Goal: Go to known website: Go to known website

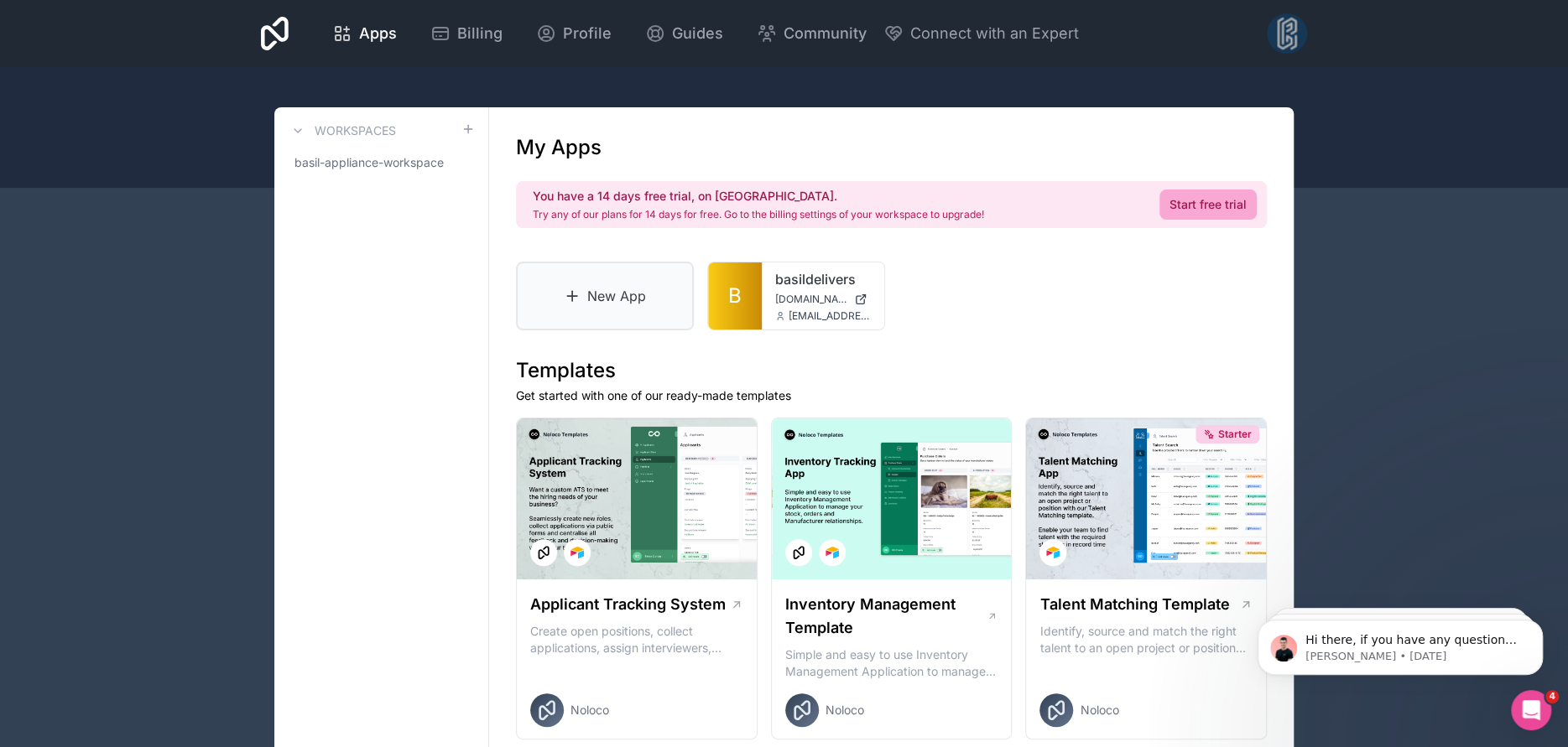
click at [565, 288] on icon at bounding box center [572, 296] width 16 height 16
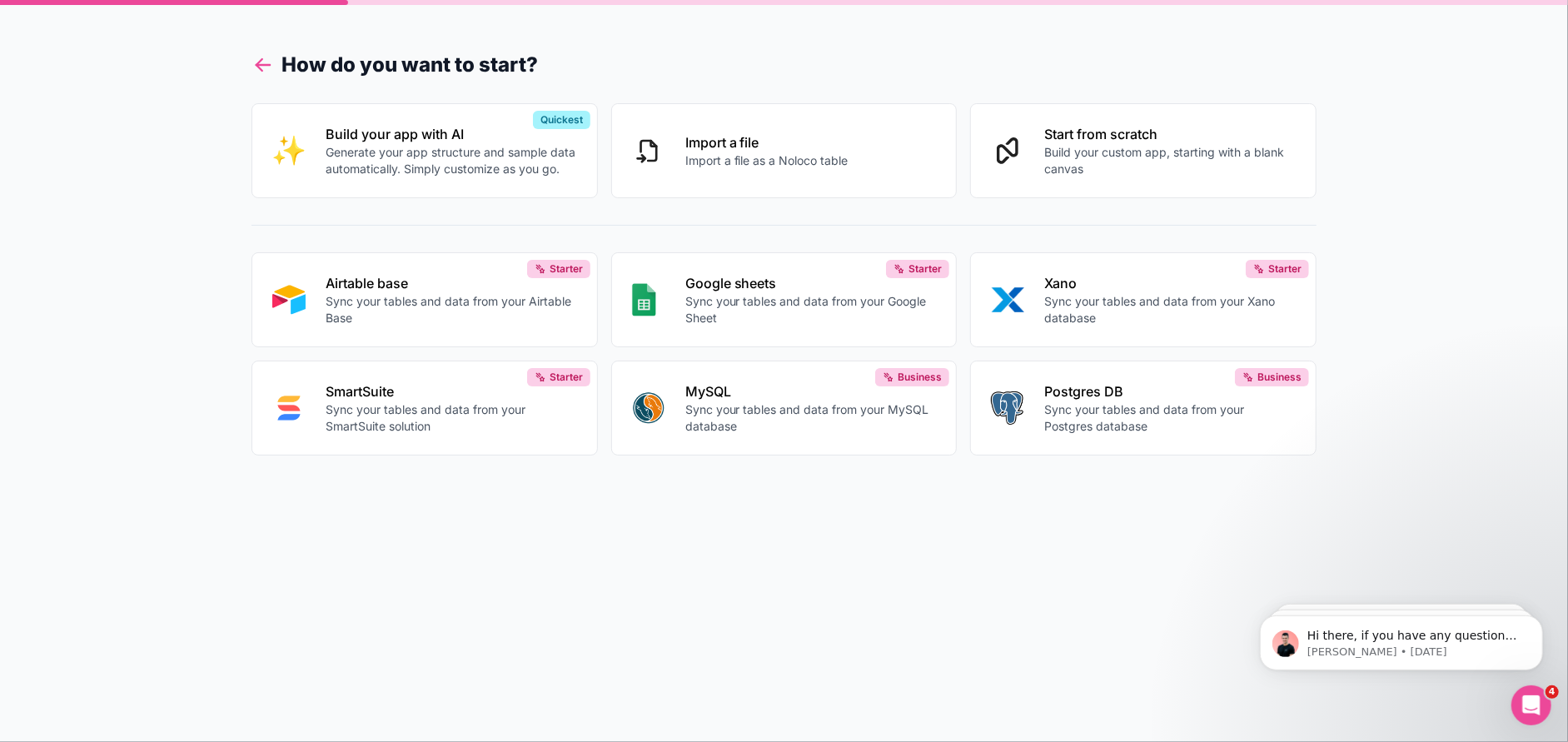
click at [257, 62] on icon at bounding box center [259, 61] width 5 height 5
